Goal: Transaction & Acquisition: Purchase product/service

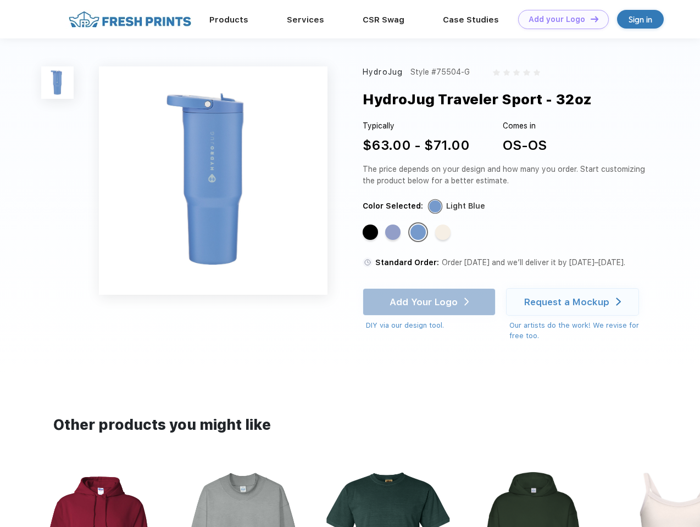
click at [559, 19] on link "Add your Logo Design Tool" at bounding box center [563, 19] width 91 height 19
click at [0, 0] on div "Design Tool" at bounding box center [0, 0] width 0 height 0
click at [589, 19] on link "Add your Logo Design Tool" at bounding box center [563, 19] width 91 height 19
click at [58, 82] on img at bounding box center [57, 82] width 32 height 32
click at [371, 233] on div "Standard Color" at bounding box center [370, 232] width 15 height 15
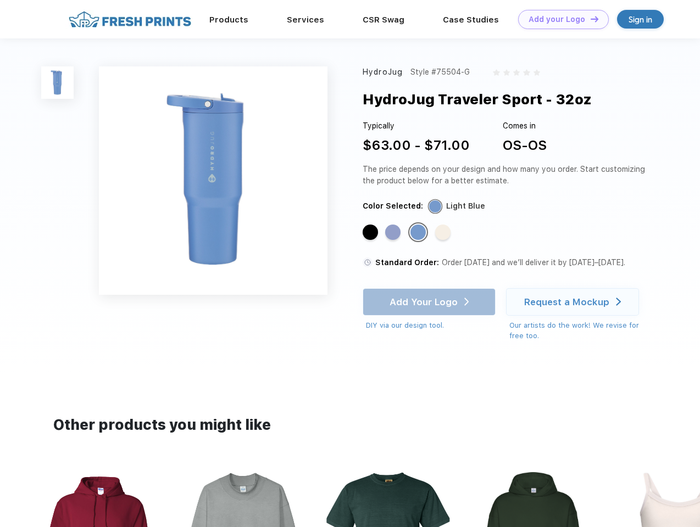
click at [394, 233] on div "Standard Color" at bounding box center [392, 232] width 15 height 15
click at [419, 233] on div "Standard Color" at bounding box center [417, 232] width 15 height 15
click at [444, 233] on div "Standard Color" at bounding box center [442, 232] width 15 height 15
click at [430, 302] on div "Add Your Logo DIY via our design tool. Ah shoot! This product isn't up in our d…" at bounding box center [429, 309] width 133 height 43
click at [574, 302] on div "Request a Mockup" at bounding box center [566, 302] width 85 height 11
